Goal: Information Seeking & Learning: Find specific fact

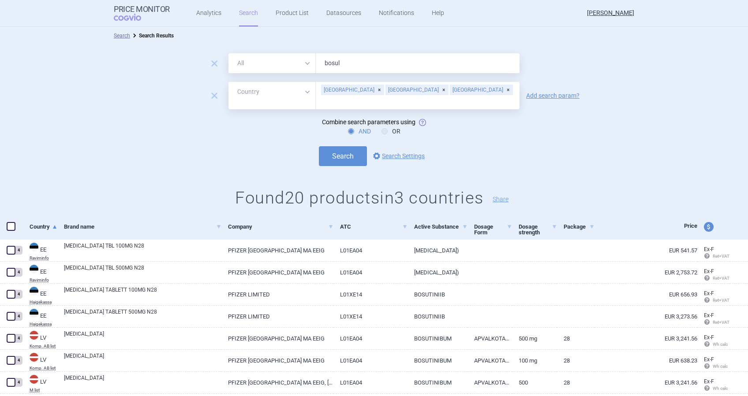
select select "country"
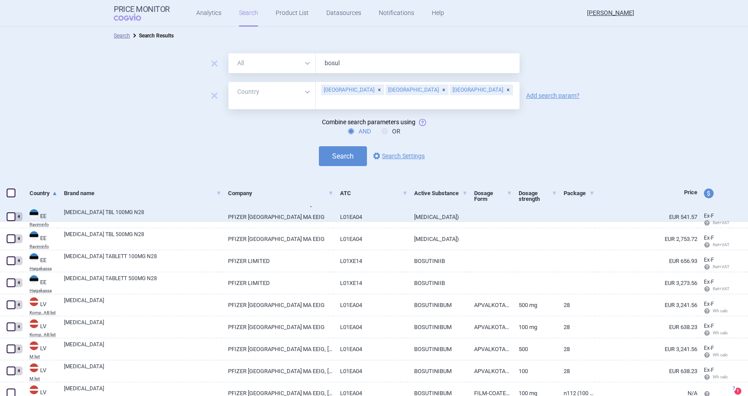
select select "country"
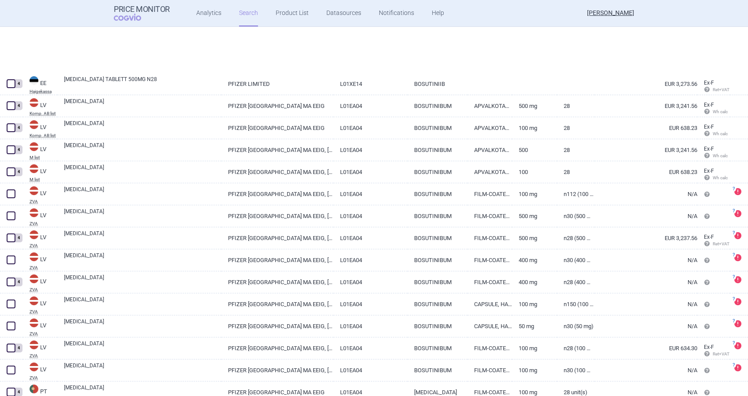
scroll to position [306, 0]
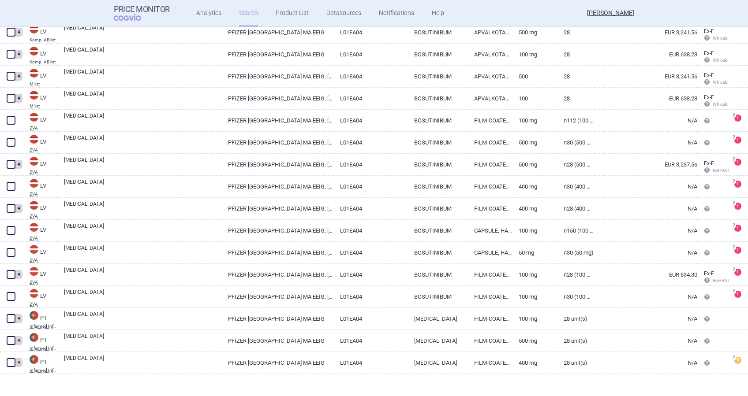
select select "country"
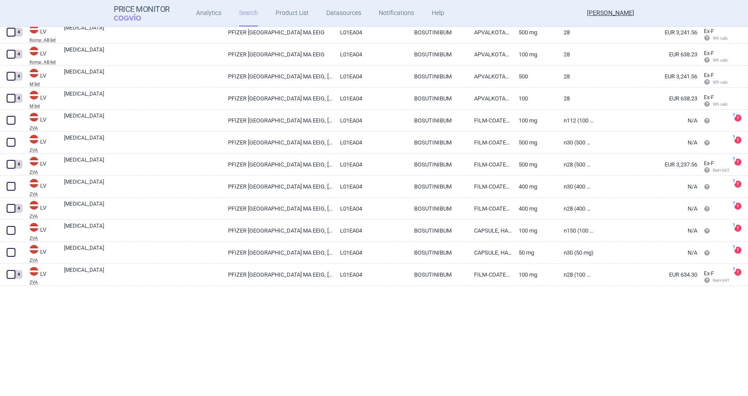
scroll to position [0, 0]
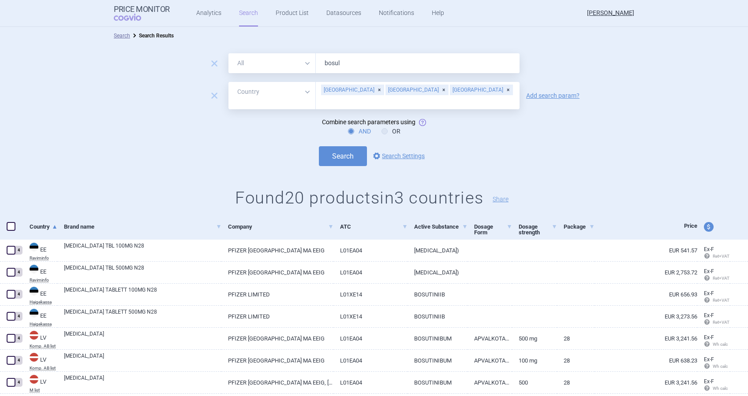
drag, startPoint x: 285, startPoint y: 58, endPoint x: 273, endPoint y: 56, distance: 12.1
click at [273, 56] on div "All Brand Name ATC Company Active Substance Country Newer than bosul" at bounding box center [373, 63] width 291 height 20
type input "champix"
click at [319, 146] on button "Search" at bounding box center [343, 156] width 48 height 20
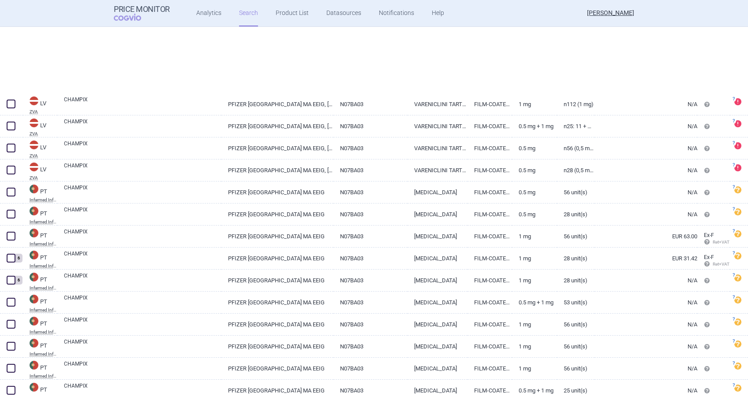
scroll to position [470, 0]
